Goal: Find specific page/section: Find specific page/section

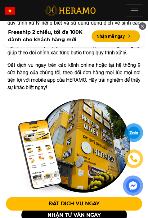
scroll to position [217, 0]
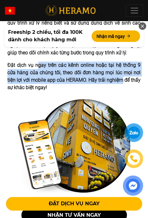
drag, startPoint x: 36, startPoint y: 58, endPoint x: 112, endPoint y: 72, distance: 77.3
click at [112, 72] on p "Đặt dịch vụ ngay trên các kênh online hoặc tại hệ thống 9 cửa hàng của chúng tô…" at bounding box center [73, 76] width 133 height 30
click at [113, 74] on p "Đặt dịch vụ ngay trên các kênh online hoặc tại hệ thống 9 cửa hàng của chúng tô…" at bounding box center [73, 76] width 133 height 30
click at [92, 72] on p "Đặt dịch vụ ngay trên các kênh online hoặc tại hệ thống 9 cửa hàng của chúng tô…" at bounding box center [73, 76] width 133 height 30
drag, startPoint x: 98, startPoint y: 70, endPoint x: 38, endPoint y: 60, distance: 60.4
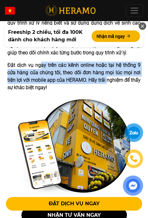
click at [38, 61] on p "Đặt dịch vụ ngay trên các kênh online hoặc tại hệ thống 9 cửa hàng của chúng tô…" at bounding box center [73, 76] width 133 height 30
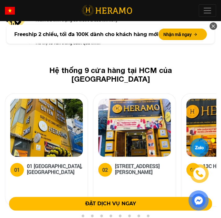
scroll to position [3001, 0]
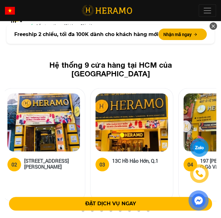
drag, startPoint x: 141, startPoint y: 112, endPoint x: 50, endPoint y: 106, distance: 91.1
click at [50, 158] on h5 "[STREET_ADDRESS][PERSON_NAME]" at bounding box center [52, 164] width 56 height 12
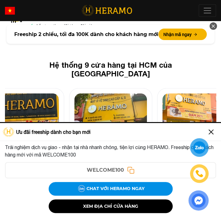
drag, startPoint x: 140, startPoint y: 95, endPoint x: 30, endPoint y: 96, distance: 109.8
click at [29, 96] on img at bounding box center [22, 122] width 73 height 58
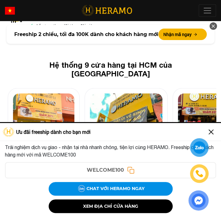
drag, startPoint x: 181, startPoint y: 66, endPoint x: 7, endPoint y: 60, distance: 173.5
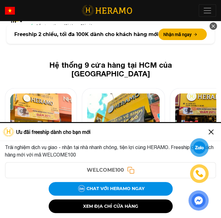
drag, startPoint x: 145, startPoint y: 87, endPoint x: -30, endPoint y: 88, distance: 175.0
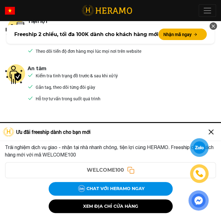
scroll to position [2939, 0]
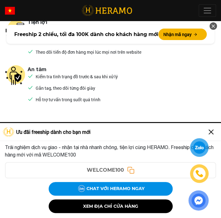
drag, startPoint x: 156, startPoint y: 83, endPoint x: 160, endPoint y: 87, distance: 5.7
click at [148, 123] on h2 "Hệ thống 9 cửa hàng tại HCM của [GEOGRAPHIC_DATA]" at bounding box center [110, 132] width 191 height 18
click at [148, 129] on img at bounding box center [211, 132] width 10 height 10
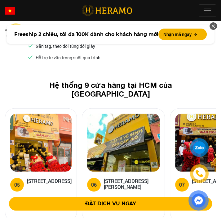
scroll to position [3001, 0]
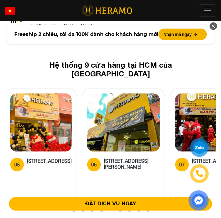
click at [138, 209] on button "8" at bounding box center [139, 212] width 6 height 6
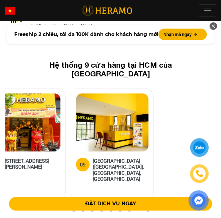
click at [131, 209] on button "7" at bounding box center [129, 212] width 6 height 6
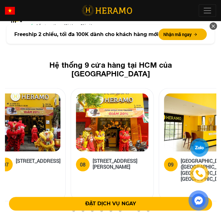
click at [124, 209] on ul "1 2 3 4 5 6 7 8 9" at bounding box center [110, 212] width 211 height 7
click at [123, 209] on button "6" at bounding box center [120, 212] width 6 height 6
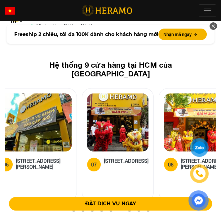
click at [148, 209] on button "9" at bounding box center [148, 212] width 6 height 6
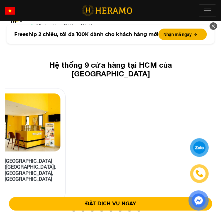
click at [105, 209] on ul "1 2 3 4 5 6 7 8 9" at bounding box center [110, 212] width 211 height 7
click at [104, 209] on button "4" at bounding box center [101, 212] width 6 height 6
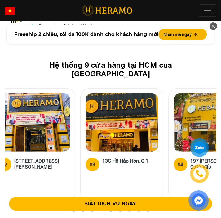
drag, startPoint x: 52, startPoint y: 114, endPoint x: 216, endPoint y: 136, distance: 165.7
click at [148, 136] on div "Hệ thống 9 cửa hàng tại HCM của HERAMO 01 01 [GEOGRAPHIC_DATA], Q.[GEOGRAPHIC_D…" at bounding box center [110, 134] width 221 height 148
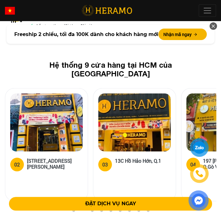
drag, startPoint x: 111, startPoint y: 90, endPoint x: 323, endPoint y: 100, distance: 212.7
click at [28, 158] on h5 "[STREET_ADDRESS][PERSON_NAME]" at bounding box center [55, 164] width 56 height 12
click at [44, 158] on h5 "[STREET_ADDRESS][PERSON_NAME]" at bounding box center [55, 164] width 56 height 12
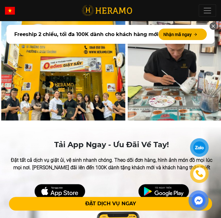
scroll to position [3311, 0]
